Goal: Obtain resource: Obtain resource

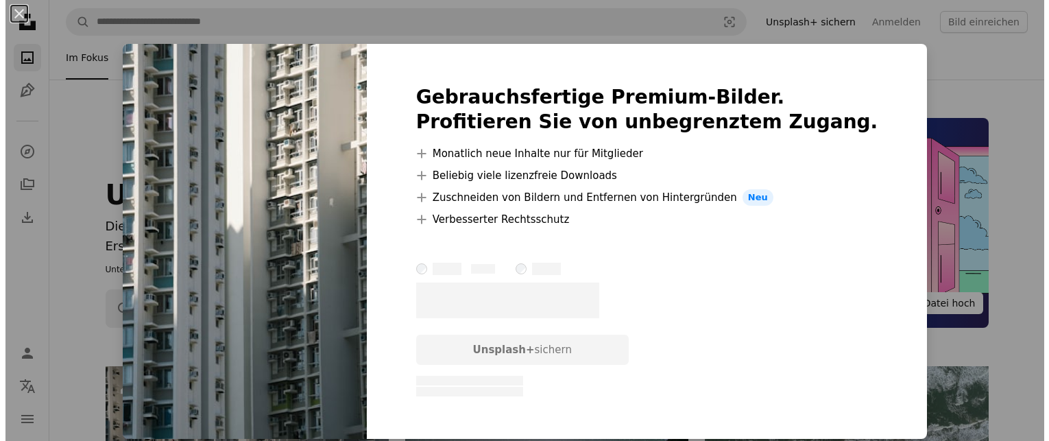
scroll to position [274, 0]
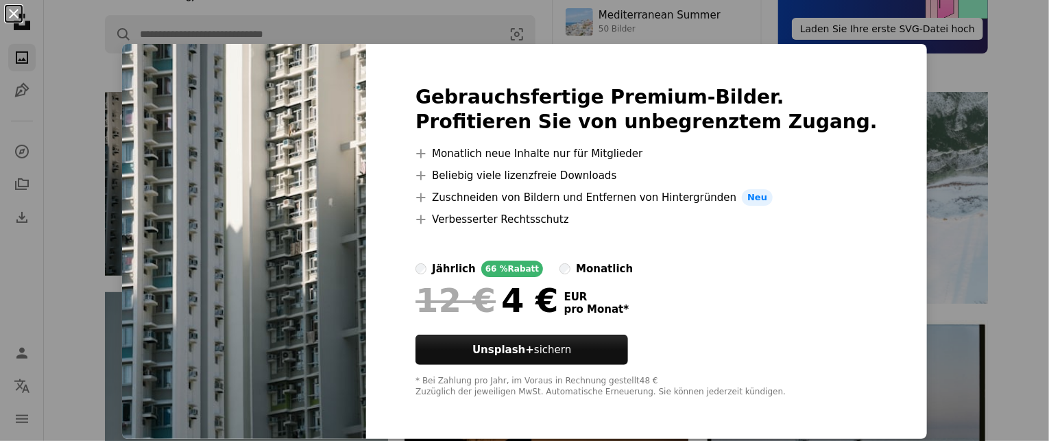
click at [20, 5] on button "An X shape" at bounding box center [13, 13] width 16 height 16
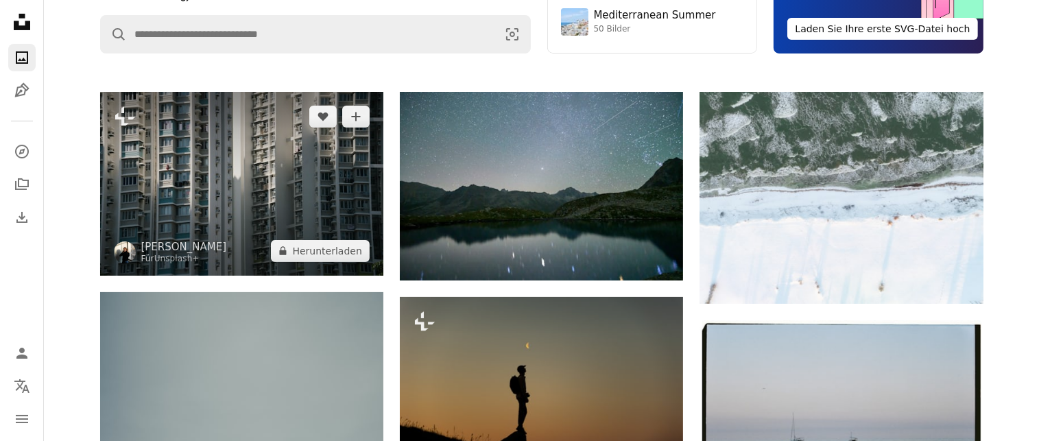
click at [303, 173] on img at bounding box center [241, 184] width 283 height 184
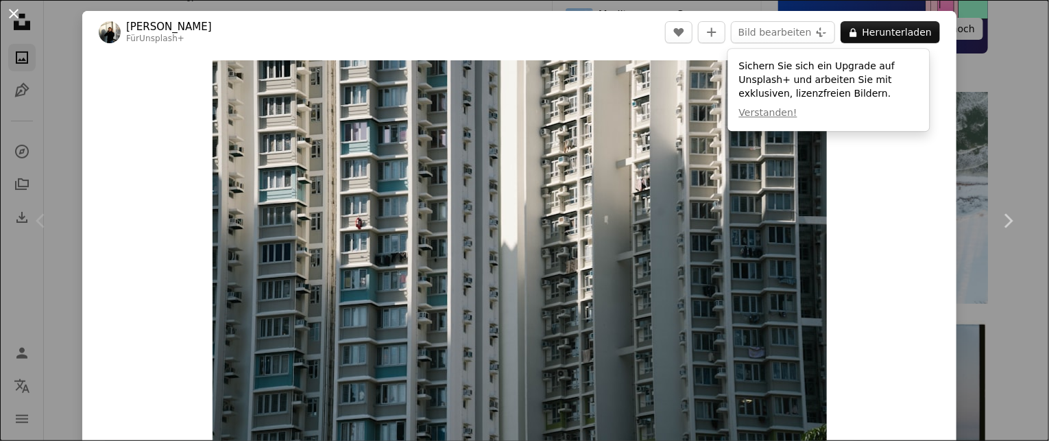
click at [19, 10] on button "An X shape" at bounding box center [13, 13] width 16 height 16
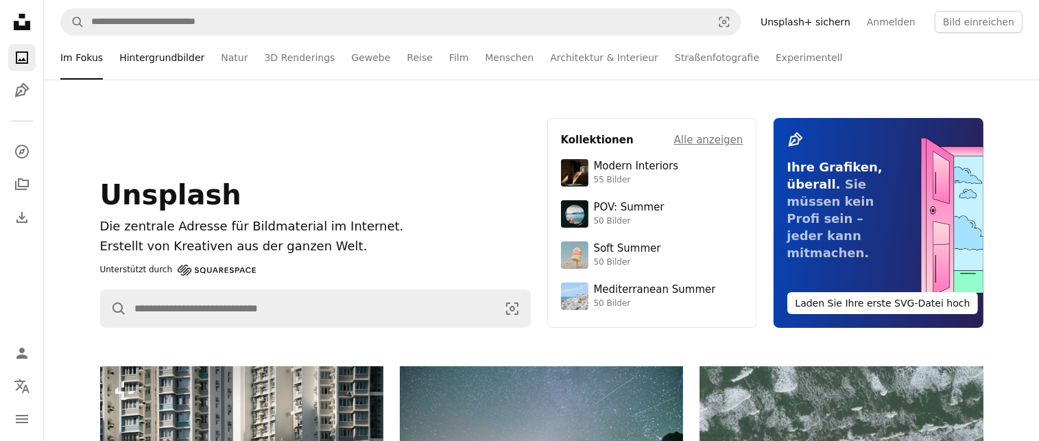
click at [158, 54] on link "Hintergrundbilder" at bounding box center [161, 58] width 85 height 44
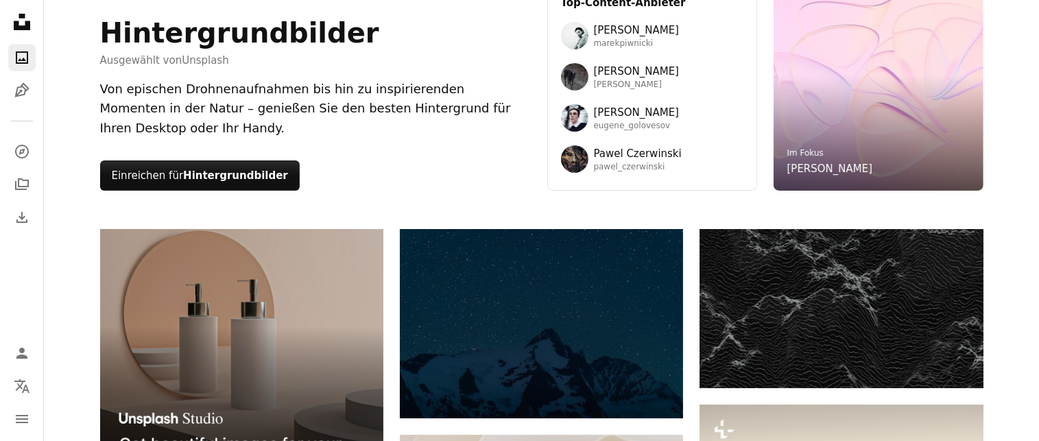
scroll to position [206, 0]
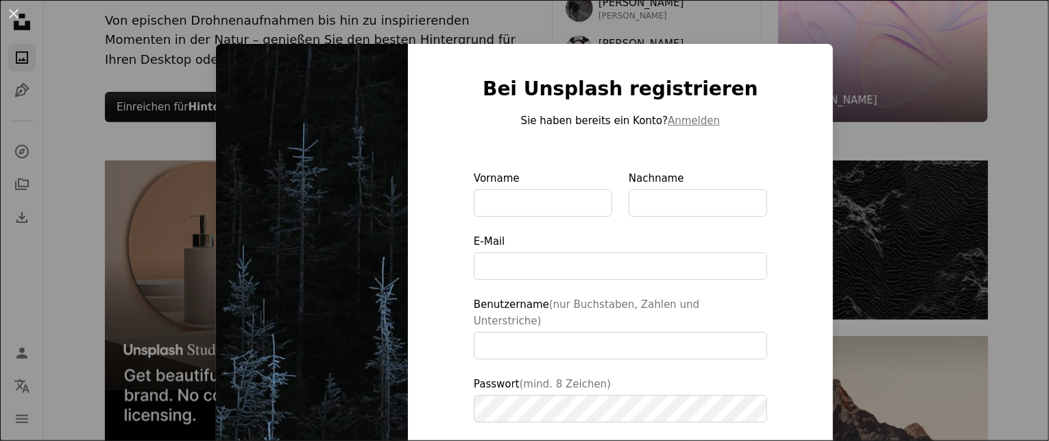
click at [149, 136] on div "An X shape Bei Unsplash registrieren Sie haben bereits ein Konto? Anmelden Vorn…" at bounding box center [524, 220] width 1049 height 441
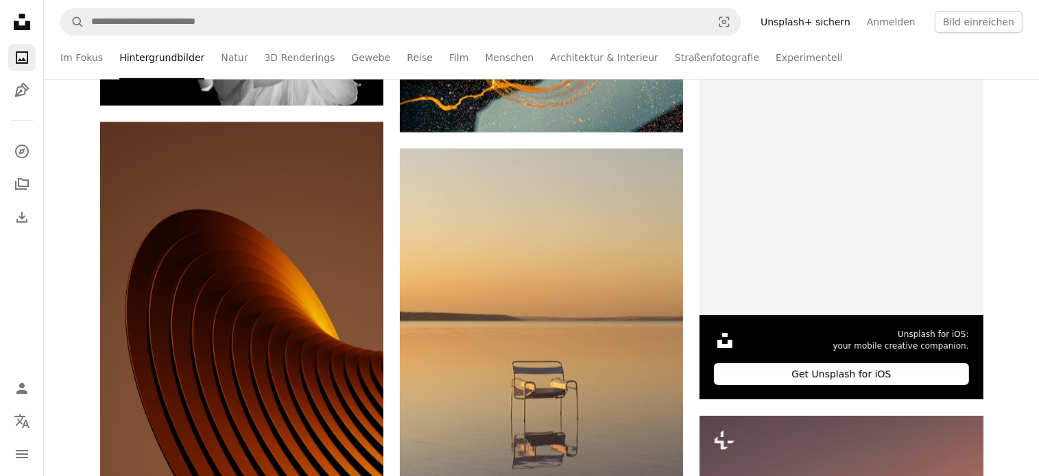
scroll to position [5484, 0]
